Goal: Check status: Check status

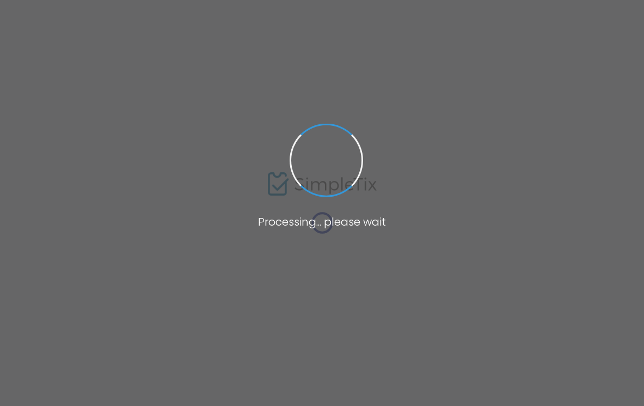
click at [213, 217] on span at bounding box center [322, 203] width 644 height 406
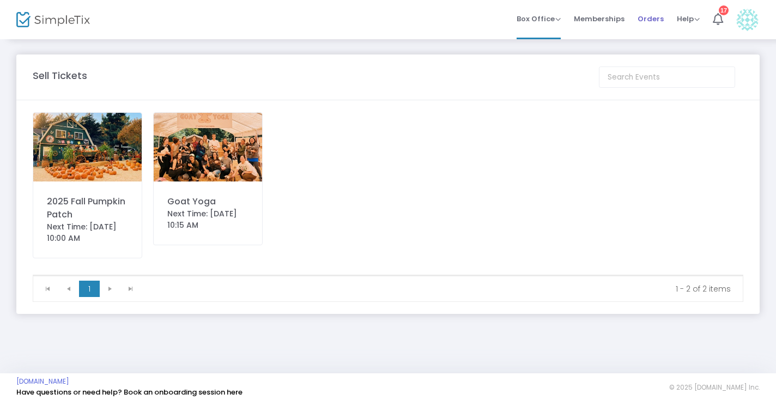
click at [644, 20] on span "Orders" at bounding box center [650, 19] width 26 height 28
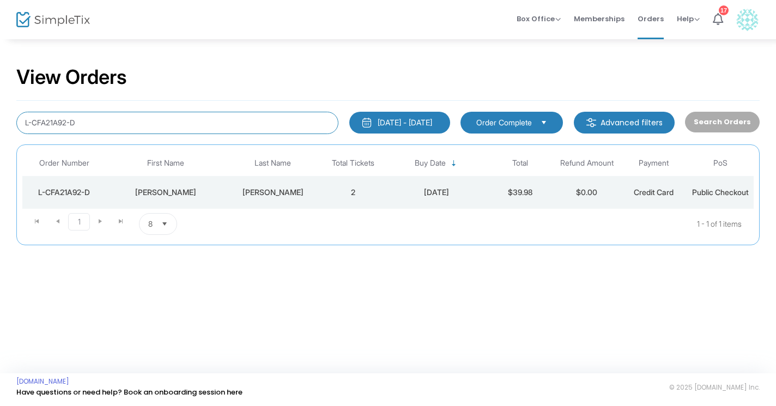
click at [144, 123] on input "L-CFA21A92-D" at bounding box center [177, 123] width 322 height 22
paste input "L-54D09D13-D"
type input "L-54D09D13-D"
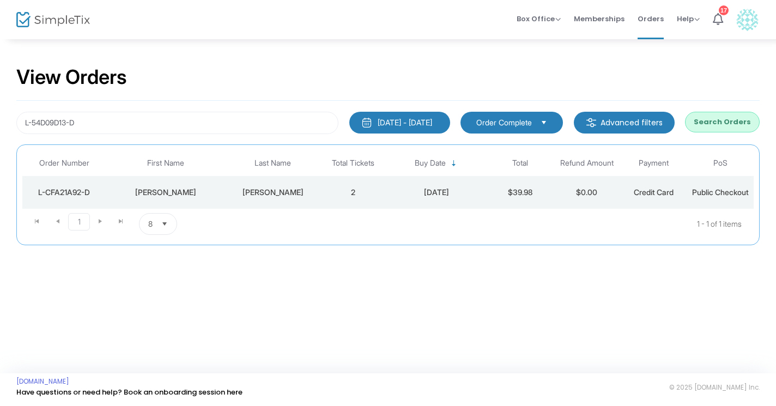
click at [266, 193] on div "[PERSON_NAME]" at bounding box center [273, 192] width 88 height 11
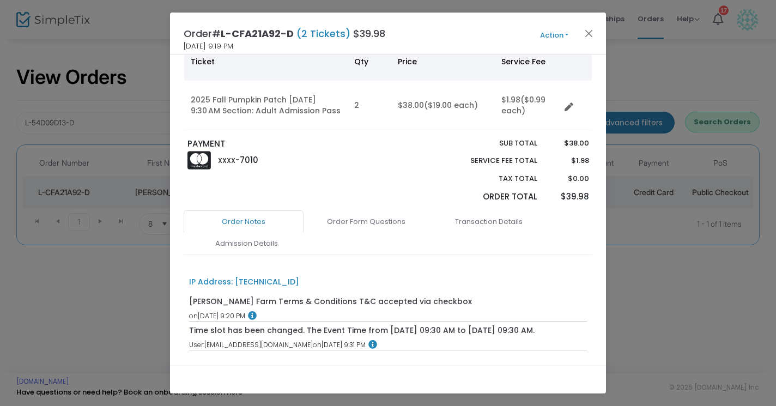
scroll to position [90, 0]
click at [587, 33] on button "Close" at bounding box center [589, 33] width 14 height 14
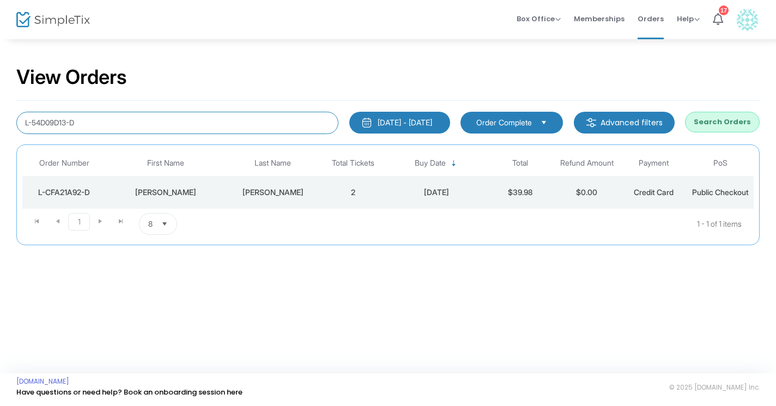
click at [83, 128] on input "L-54D09D13-D" at bounding box center [177, 123] width 322 height 22
paste input "L-54D09D13-D"
type input "L-54D09D13-D"
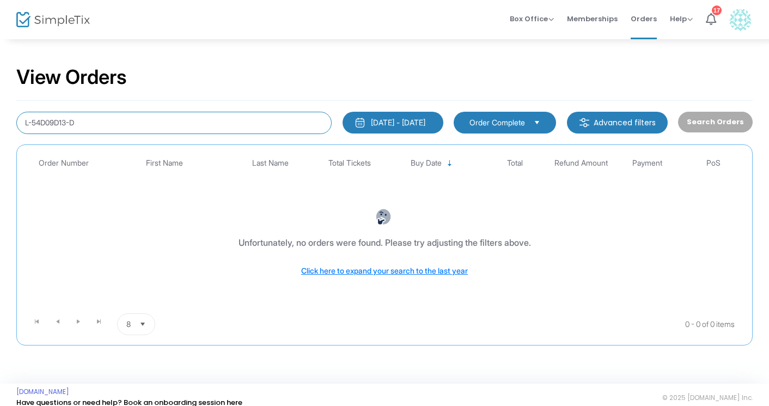
click at [217, 132] on input "L-54D09D13-D" at bounding box center [173, 123] width 315 height 22
click at [425, 125] on div "[DATE] - [DATE]" at bounding box center [398, 122] width 54 height 11
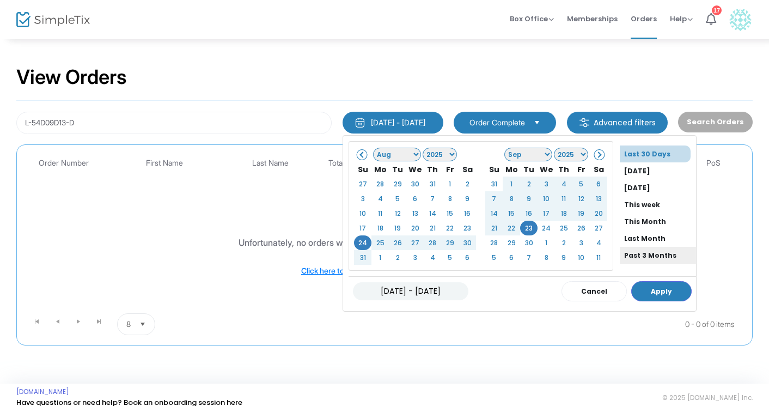
click at [629, 253] on li "Past 3 Months" at bounding box center [658, 255] width 76 height 17
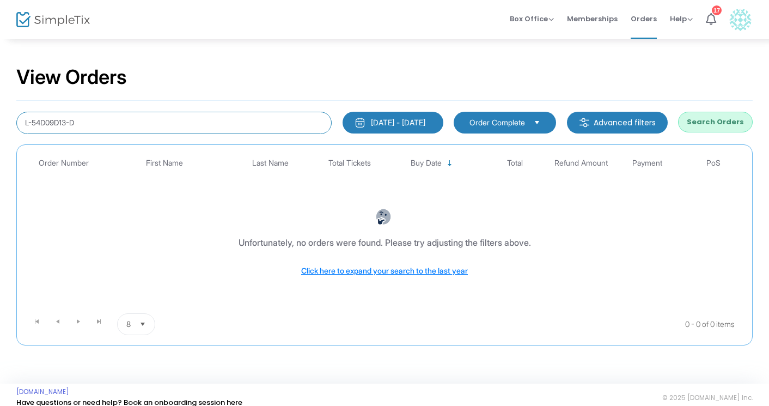
click at [258, 128] on input "L-54D09D13-D" at bounding box center [173, 123] width 315 height 22
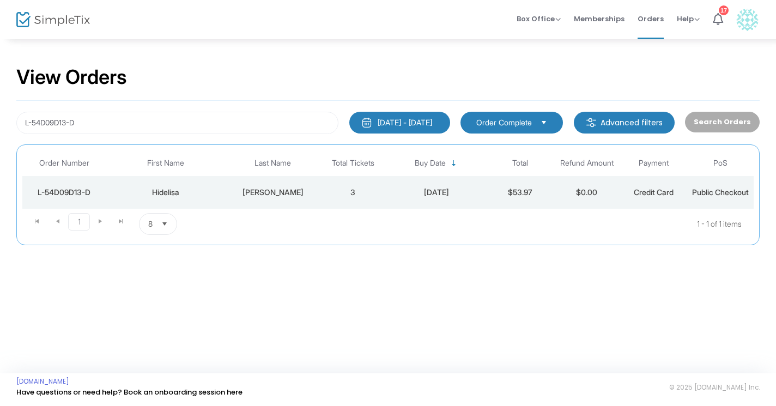
click at [279, 192] on div "[PERSON_NAME]" at bounding box center [273, 192] width 88 height 11
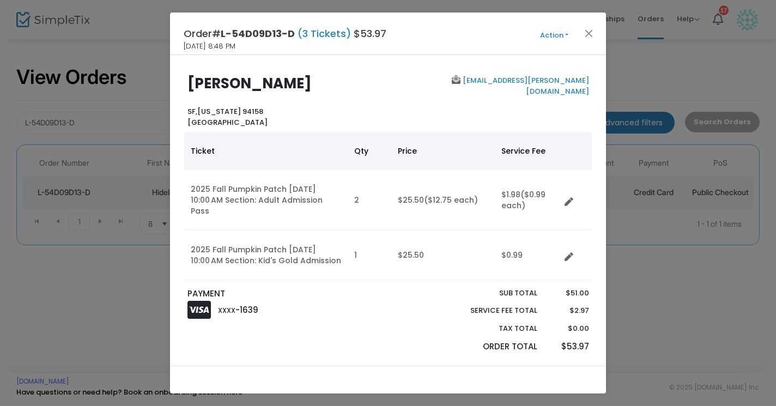
scroll to position [0, 0]
